Goal: Information Seeking & Learning: Find specific fact

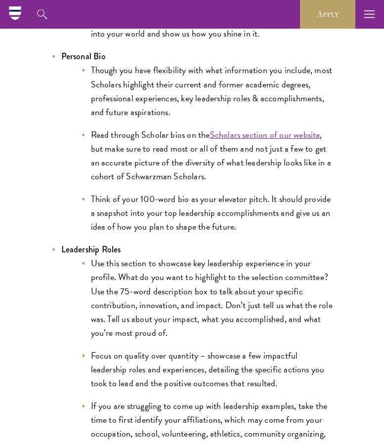
scroll to position [1831, 0]
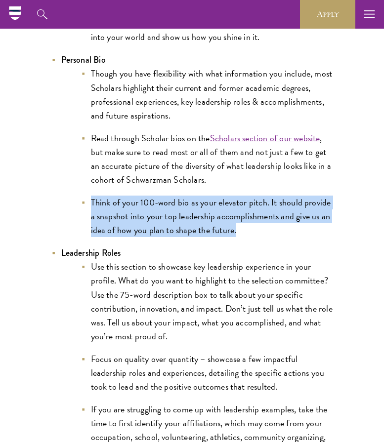
drag, startPoint x: 252, startPoint y: 224, endPoint x: 90, endPoint y: 184, distance: 167.4
copy ul "Think of your 100-word bio as your elevator pitch. It should provide a snapshot…"
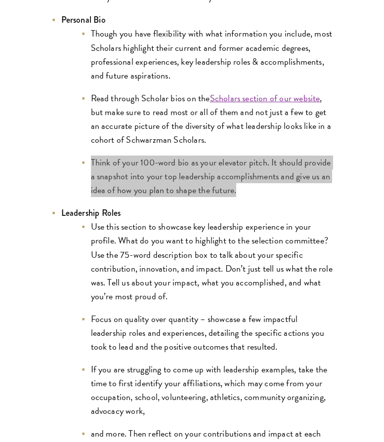
scroll to position [1876, 0]
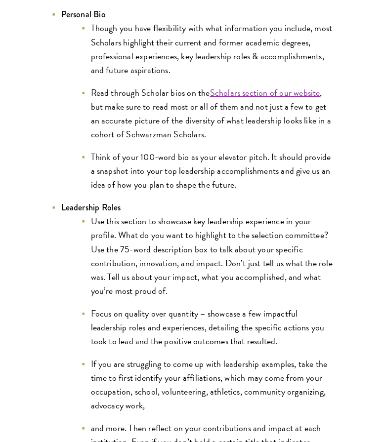
click at [202, 257] on li "Use this section to showcase key leadership experience in your profile. What do…" at bounding box center [207, 255] width 252 height 83
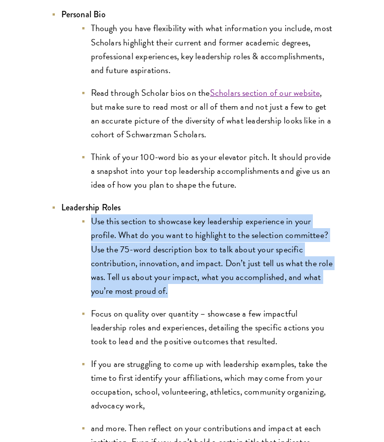
drag, startPoint x: 190, startPoint y: 275, endPoint x: 83, endPoint y: 210, distance: 124.4
click at [83, 214] on li "Use this section to showcase key leadership experience in your profile. What do…" at bounding box center [207, 255] width 252 height 83
copy li "Use this section to showcase key leadership experience in your profile. What do…"
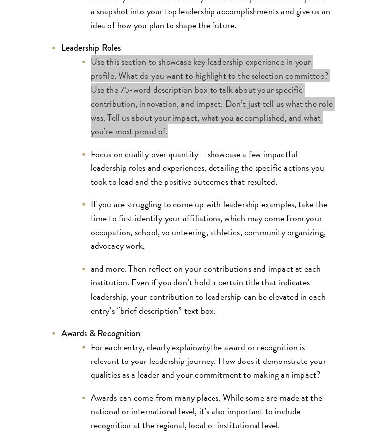
scroll to position [2038, 0]
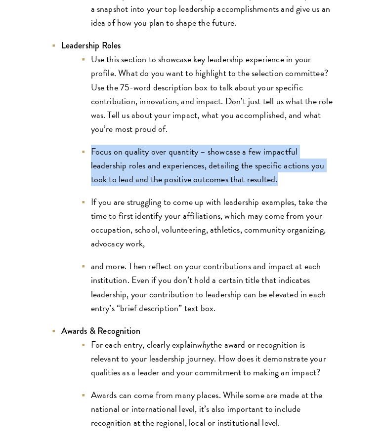
drag, startPoint x: 277, startPoint y: 167, endPoint x: 80, endPoint y: 135, distance: 199.1
click at [81, 145] on li "Focus on quality over quantity – showcase a few impactful leadership roles and …" at bounding box center [207, 166] width 252 height 42
copy li "Focus on quality over quantity – showcase a few impactful leadership roles and …"
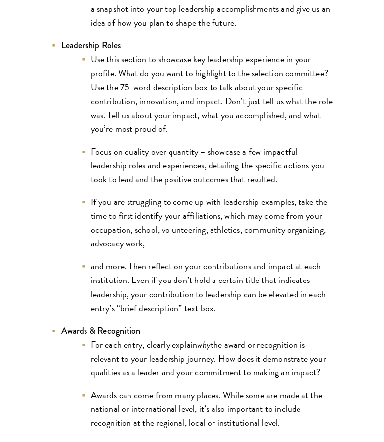
click at [163, 226] on li "If you are struggling to come up with leadership examples, take the time to fir…" at bounding box center [207, 222] width 252 height 55
click at [155, 232] on li "If you are struggling to come up with leadership examples, take the time to fir…" at bounding box center [207, 222] width 252 height 55
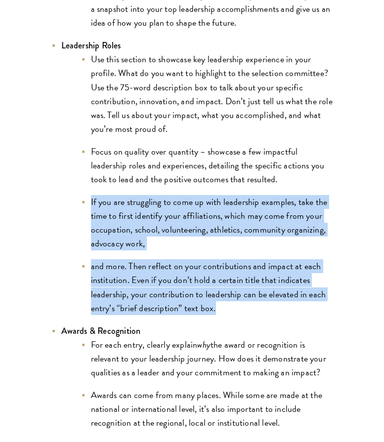
drag, startPoint x: 226, startPoint y: 301, endPoint x: 63, endPoint y: 188, distance: 197.8
click at [63, 188] on ul "Use this section to showcase key leadership experience in your profile. What do…" at bounding box center [197, 183] width 272 height 262
copy ul "If you are struggling to come up with leadership examples, take the time to fir…"
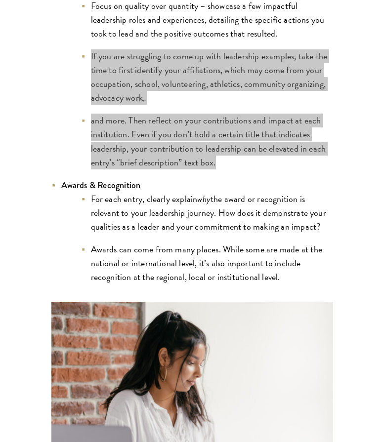
scroll to position [2185, 0]
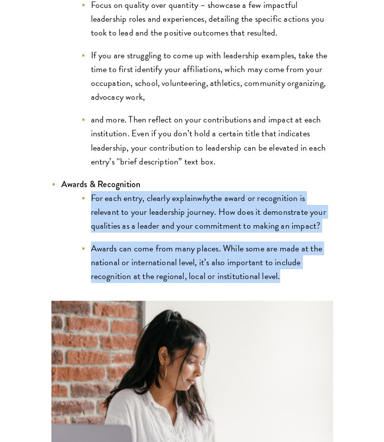
drag, startPoint x: 89, startPoint y: 185, endPoint x: 323, endPoint y: 260, distance: 245.0
click at [323, 260] on ul "For each entry, clearly explain why the award or recognition is relevant to you…" at bounding box center [197, 237] width 272 height 92
copy ul "For each entry, clearly explain why the award or recognition is relevant to you…"
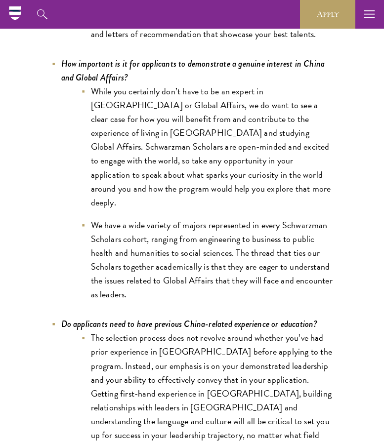
scroll to position [4230, 0]
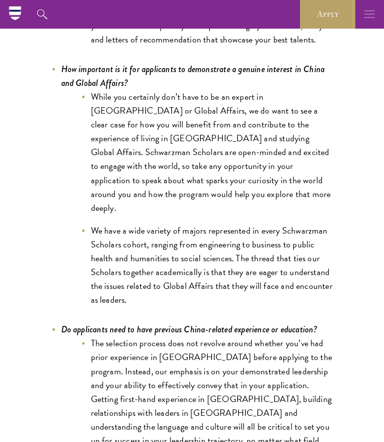
click at [362, 21] on button "button" at bounding box center [369, 14] width 29 height 29
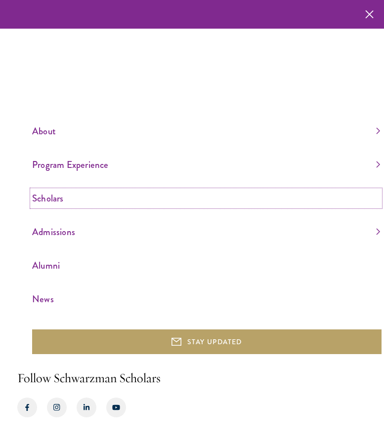
click at [50, 197] on link "Scholars" at bounding box center [206, 198] width 348 height 16
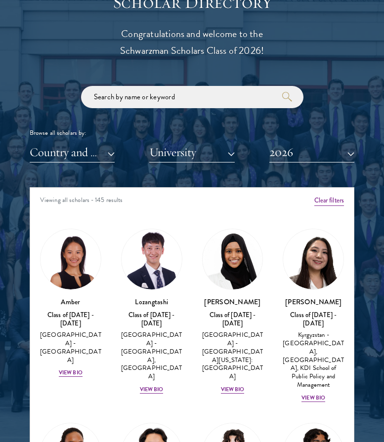
scroll to position [3, 0]
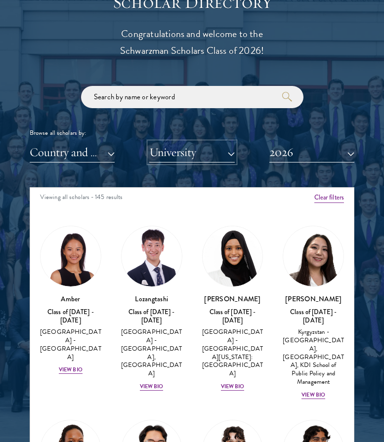
click at [180, 148] on button "University" at bounding box center [191, 152] width 85 height 20
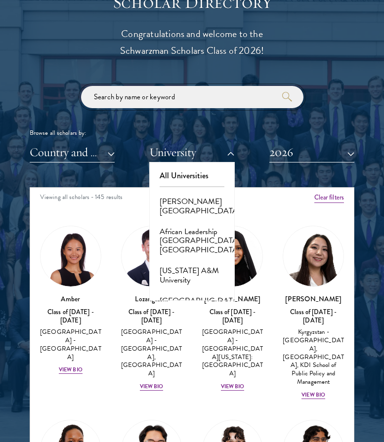
click at [173, 95] on input "search" at bounding box center [192, 97] width 222 height 22
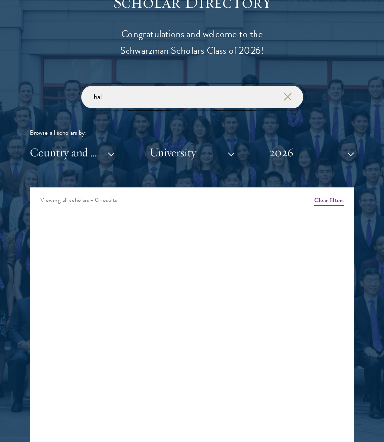
click button "submit" at bounding box center [0, 0] width 0 height 0
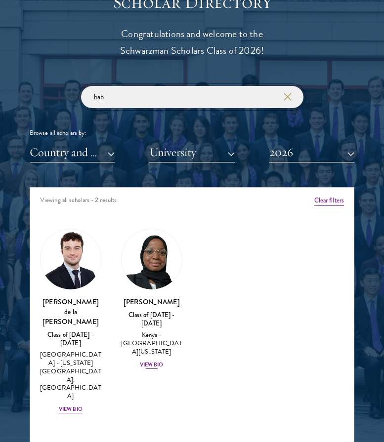
type input "hab"
click at [136, 351] on div "[PERSON_NAME] Class of [DATE] - [DATE] [GEOGRAPHIC_DATA] - [GEOGRAPHIC_DATA][US…" at bounding box center [151, 333] width 61 height 73
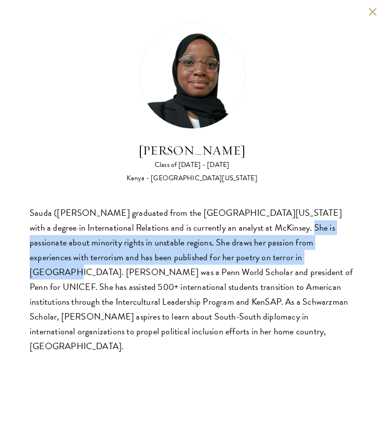
drag, startPoint x: 268, startPoint y: 229, endPoint x: 256, endPoint y: 255, distance: 28.1
click at [256, 255] on div "Sauda ([PERSON_NAME] graduated from the [GEOGRAPHIC_DATA][US_STATE] with a degr…" at bounding box center [192, 280] width 325 height 148
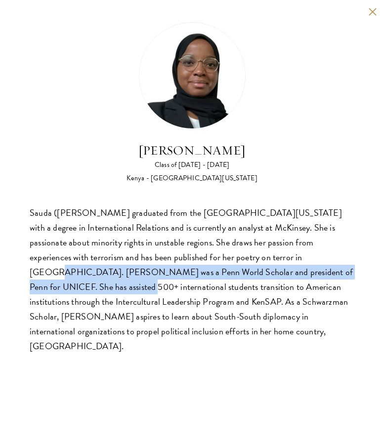
drag, startPoint x: 244, startPoint y: 257, endPoint x: 319, endPoint y: 273, distance: 76.3
click at [319, 273] on div "Sauda ([PERSON_NAME] graduated from the [GEOGRAPHIC_DATA][US_STATE] with a degr…" at bounding box center [192, 280] width 325 height 148
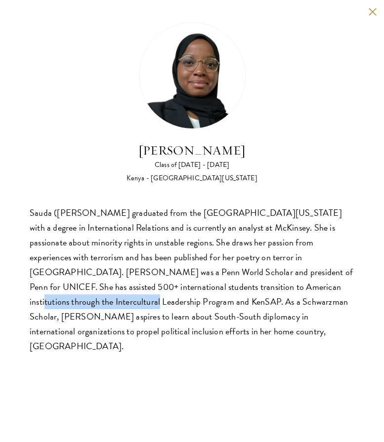
drag, startPoint x: 197, startPoint y: 289, endPoint x: 317, endPoint y: 286, distance: 120.1
click at [317, 286] on div "Sauda ([PERSON_NAME] graduated from the [GEOGRAPHIC_DATA][US_STATE] with a degr…" at bounding box center [192, 280] width 325 height 148
